Goal: Information Seeking & Learning: Learn about a topic

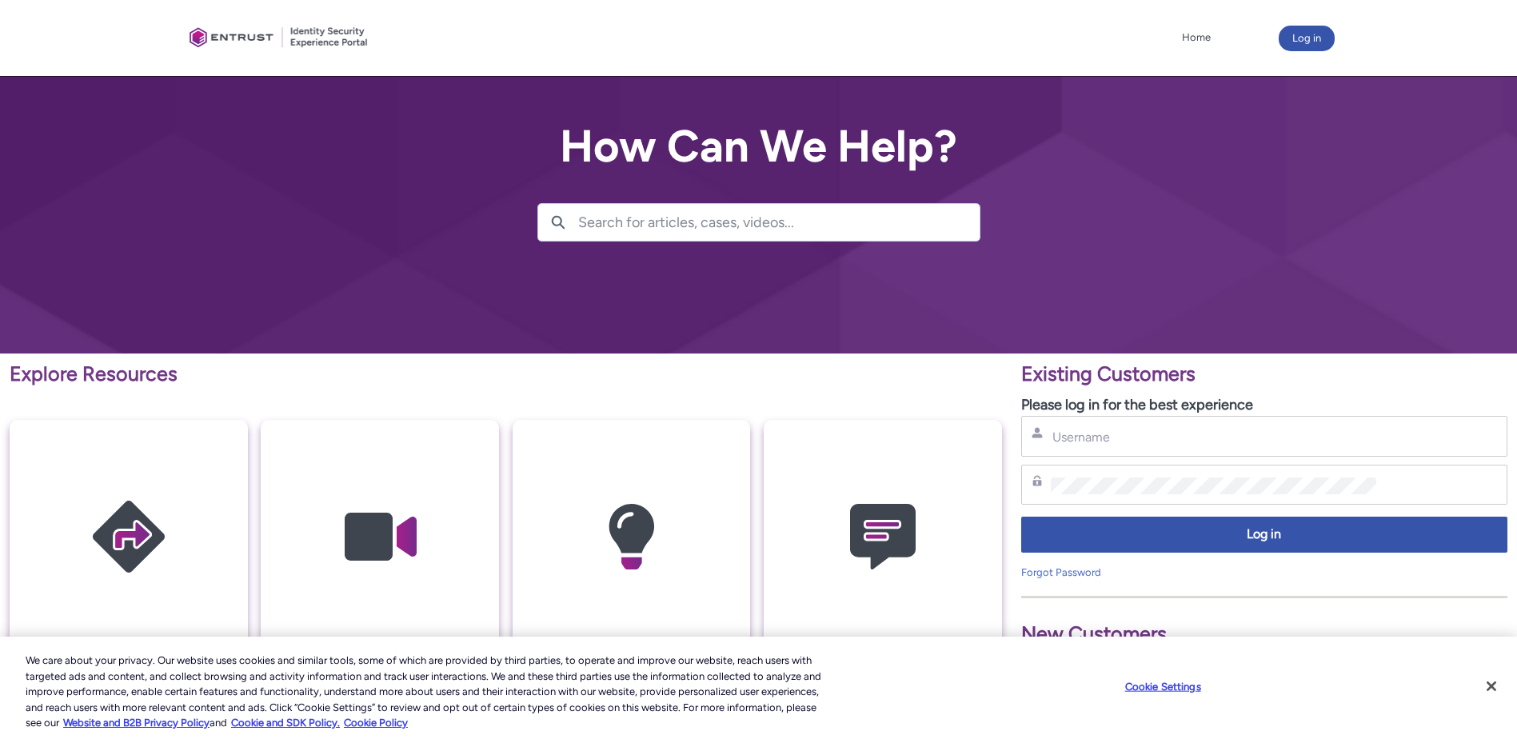
click at [1174, 424] on div "Username" at bounding box center [1264, 436] width 486 height 41
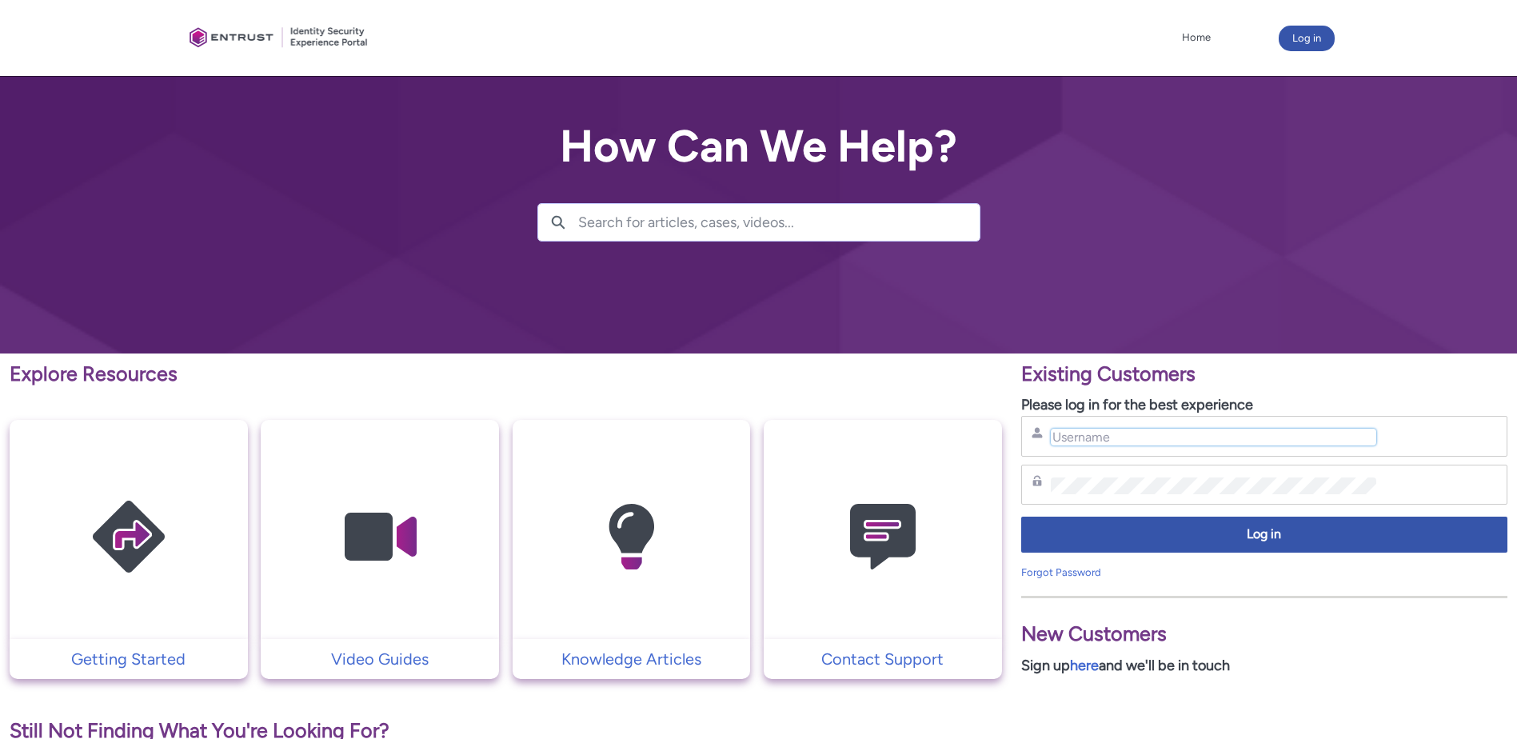
click at [1207, 430] on input "Username" at bounding box center [1214, 437] width 326 height 17
click at [698, 659] on p "Knowledge Articles" at bounding box center [631, 659] width 222 height 24
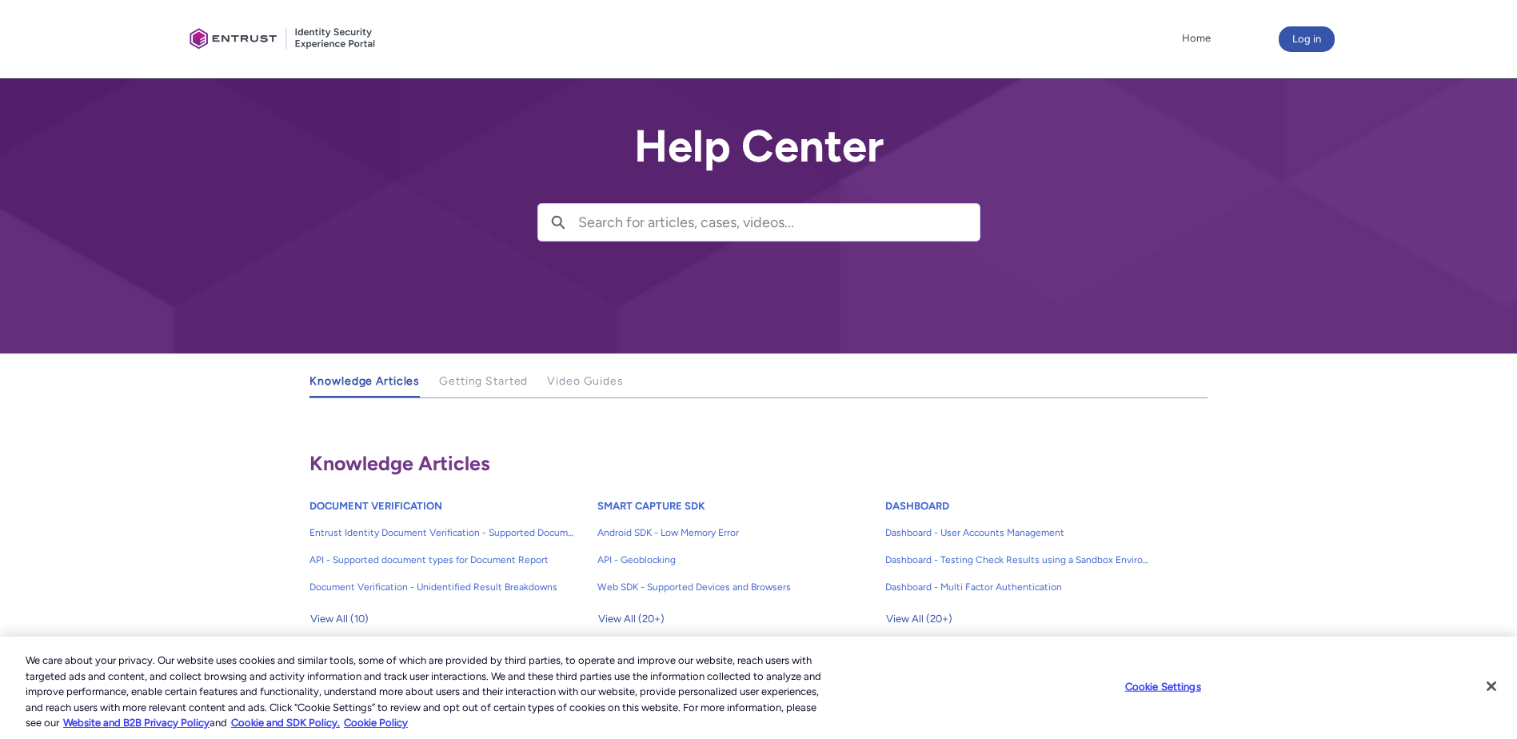
click at [656, 229] on input "Search for articles, cases, videos..." at bounding box center [778, 222] width 401 height 37
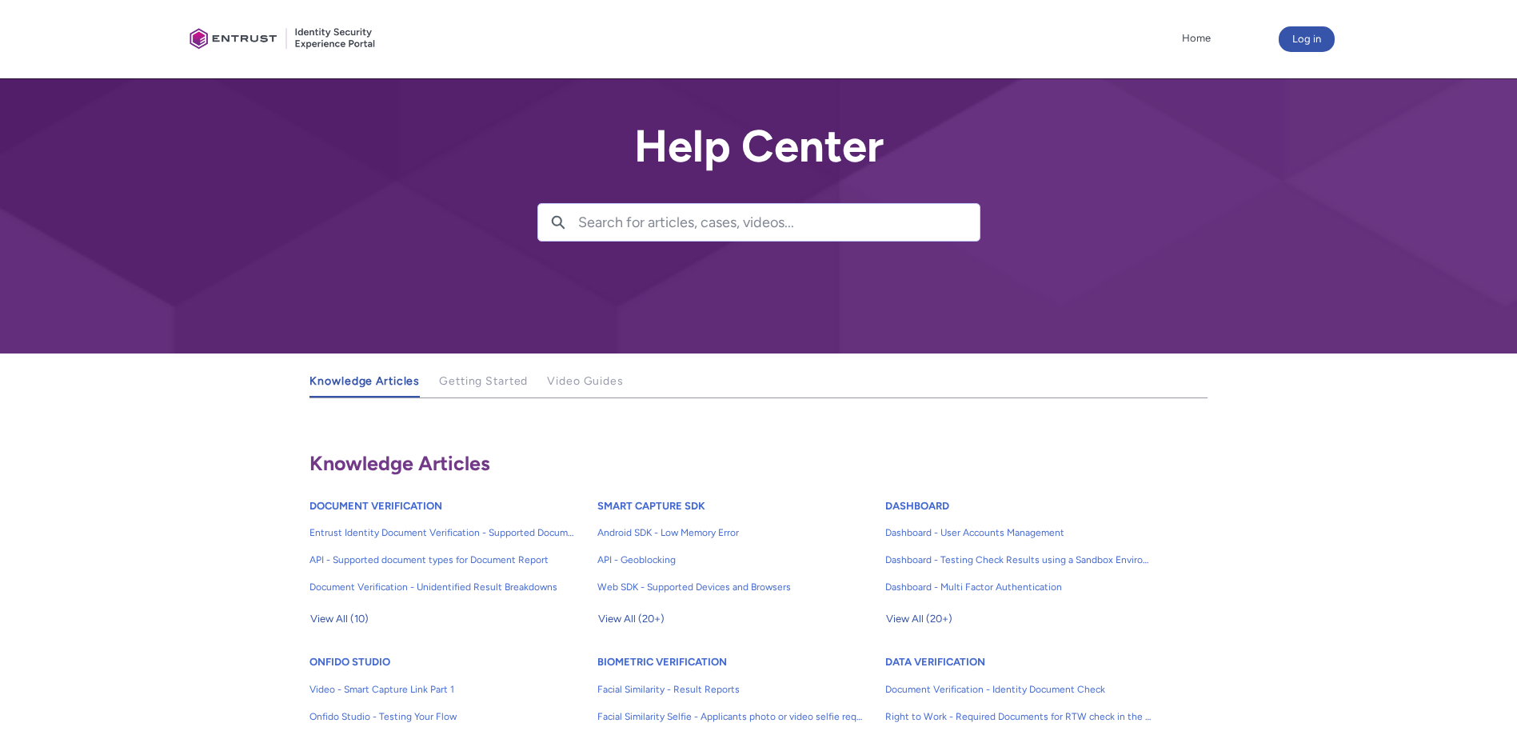
click at [654, 217] on input "Search for articles, cases, videos..." at bounding box center [778, 222] width 401 height 37
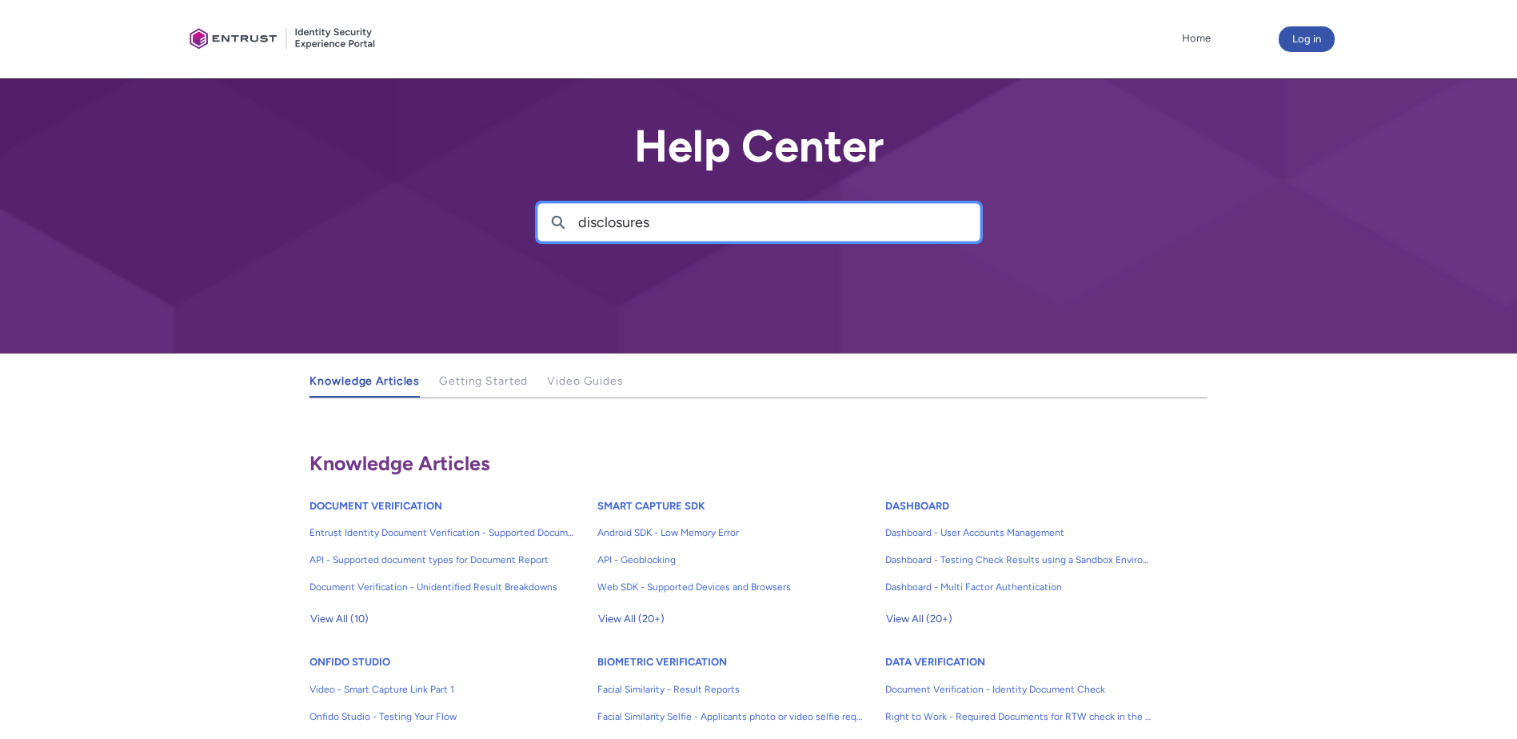
type input "disclosures"
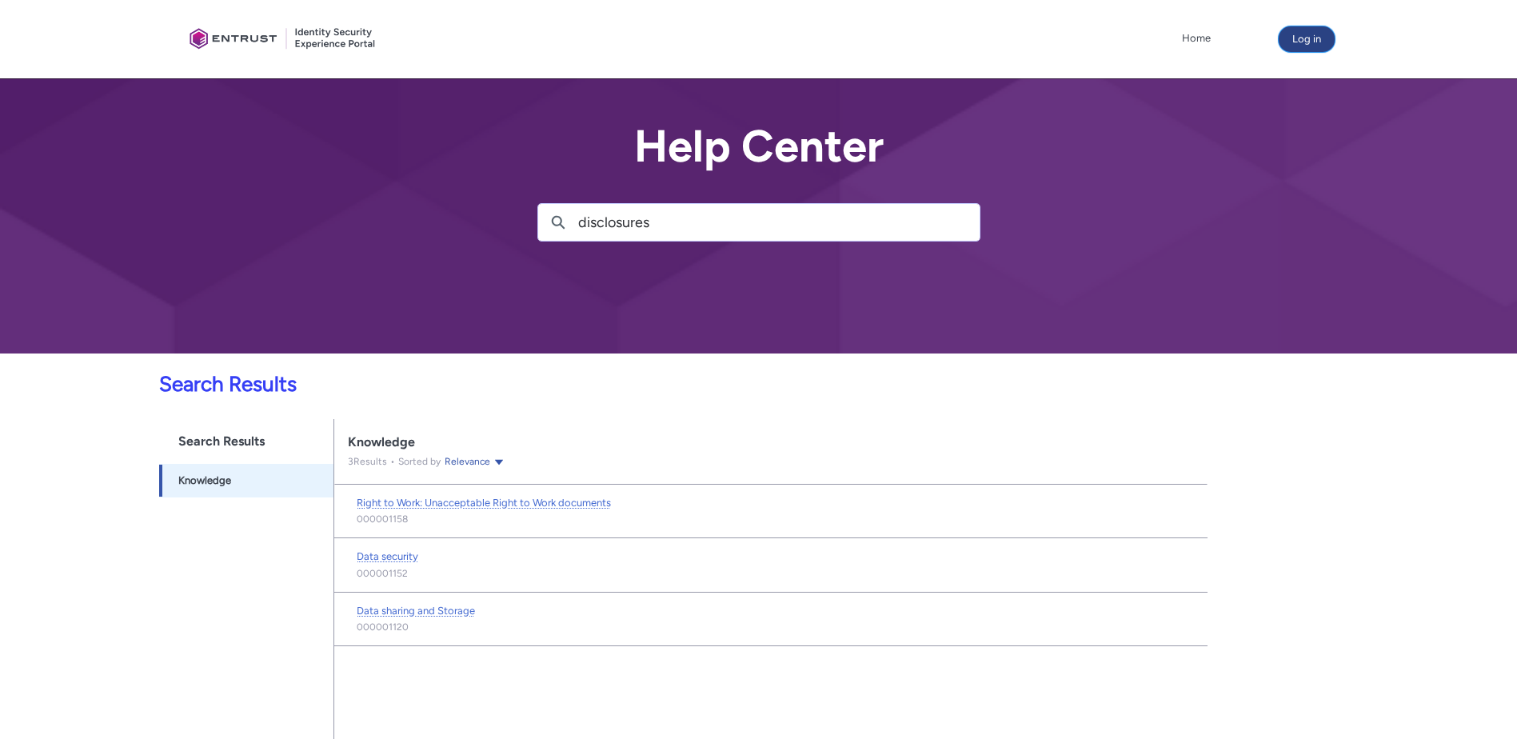
click at [1305, 33] on button "Log in" at bounding box center [1306, 39] width 56 height 26
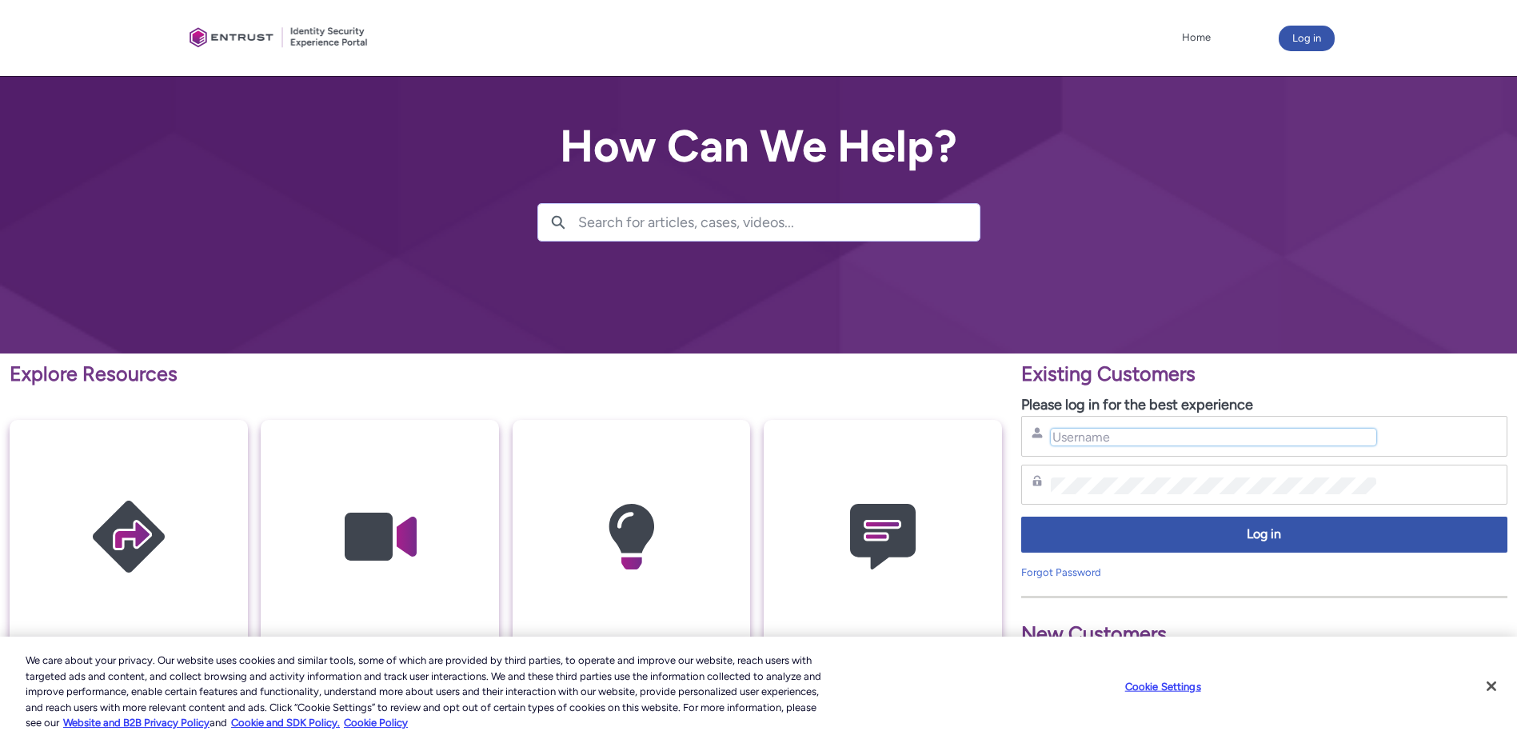
click at [1167, 441] on input "Username" at bounding box center [1214, 437] width 326 height 17
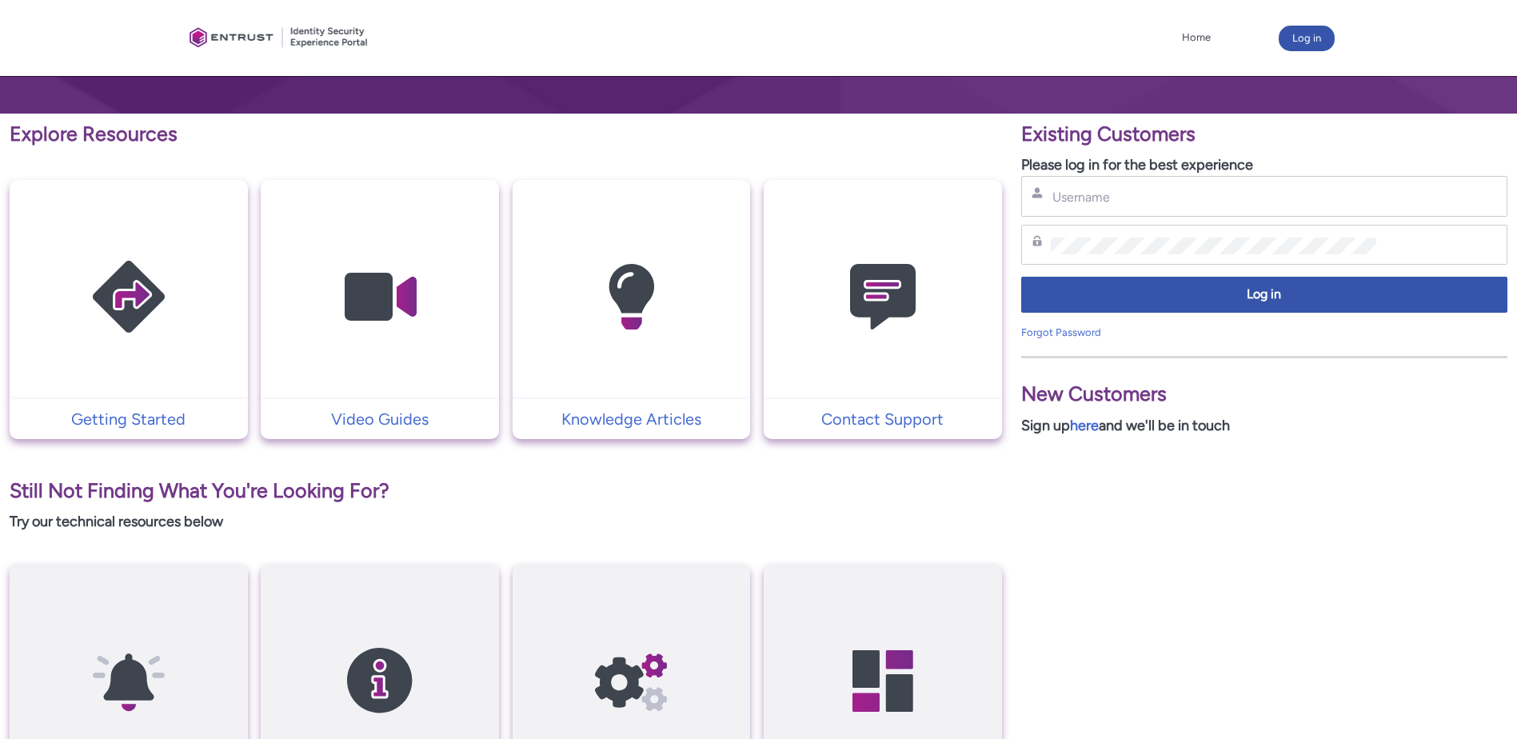
scroll to position [226, 0]
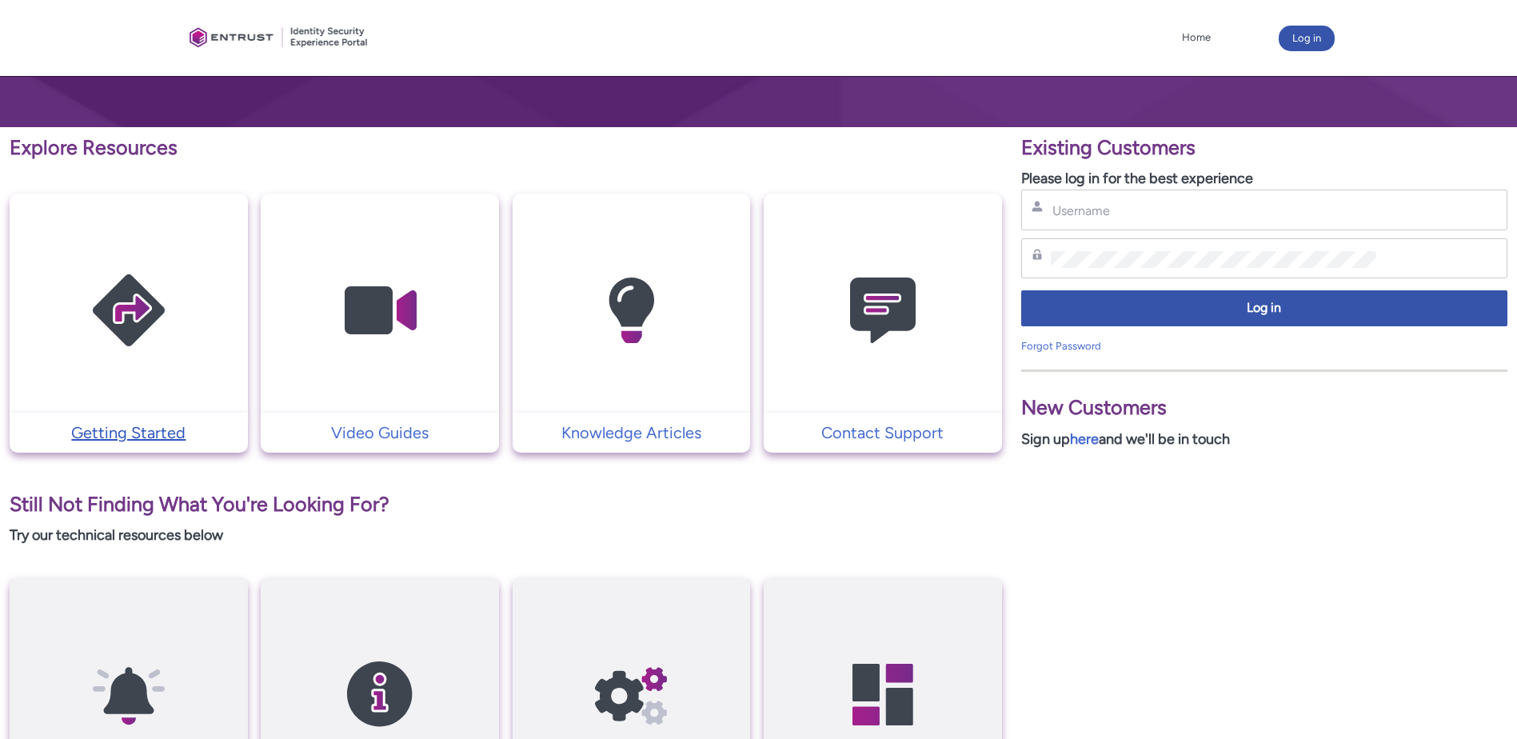
click at [142, 434] on p "Getting Started" at bounding box center [129, 433] width 222 height 24
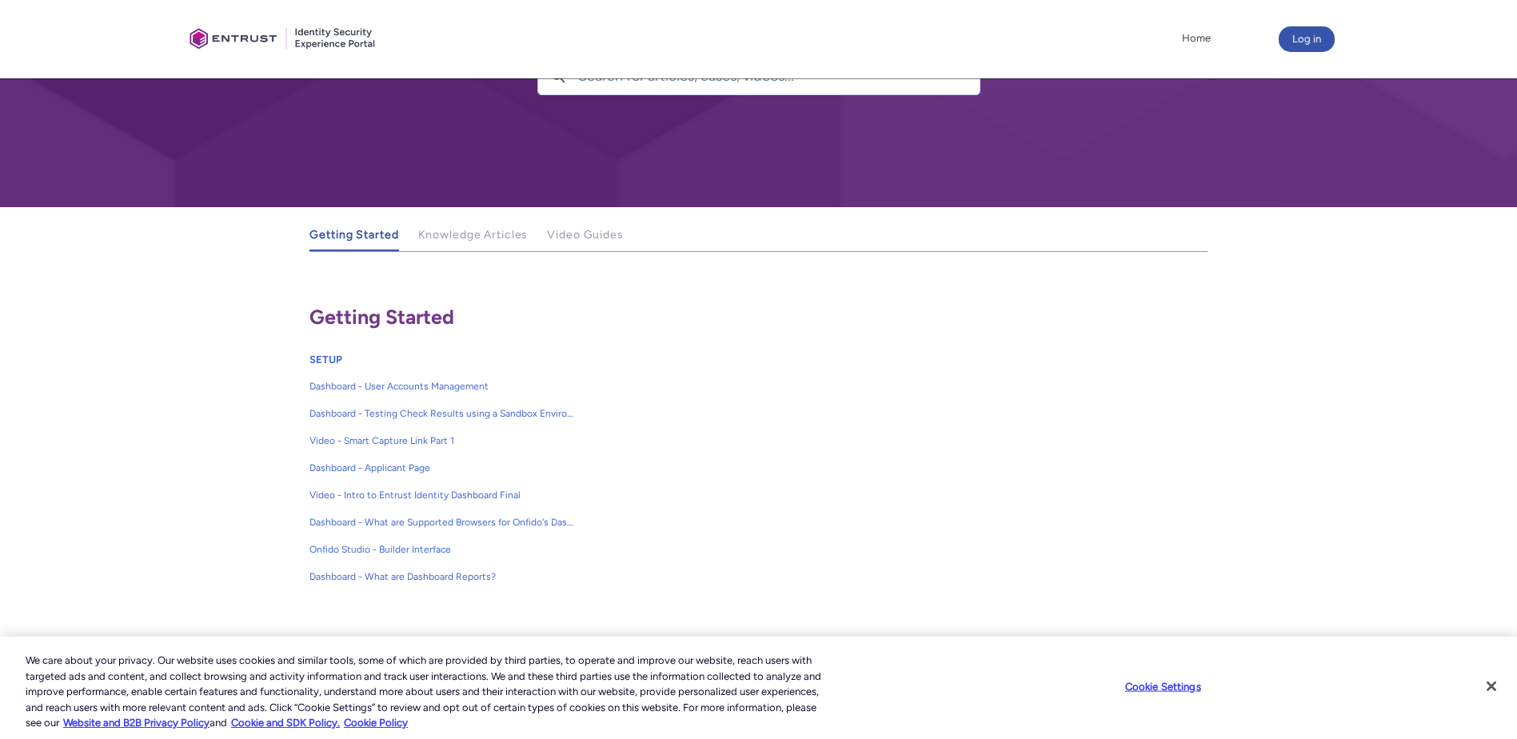
scroll to position [160, 0]
